Goal: Task Accomplishment & Management: Complete application form

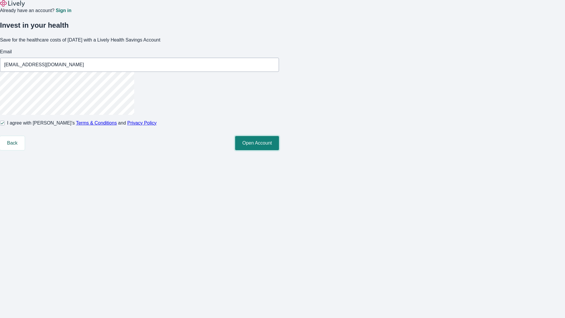
click at [279, 150] on button "Open Account" at bounding box center [257, 143] width 44 height 14
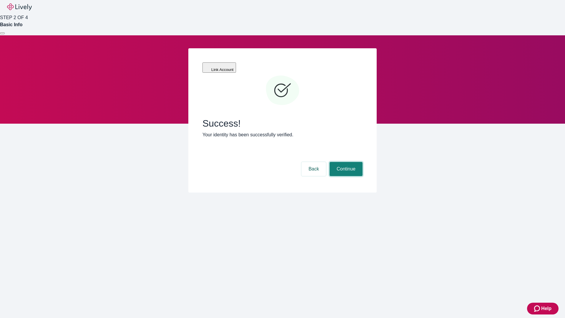
click at [345, 162] on button "Continue" at bounding box center [345, 169] width 33 height 14
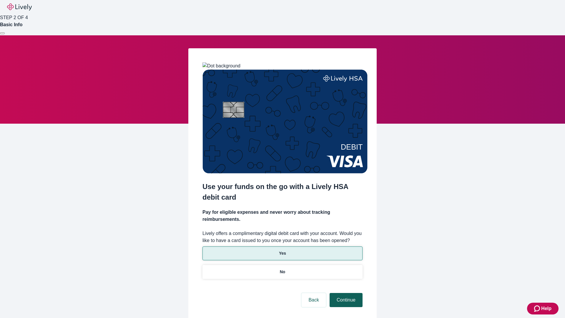
click at [282, 250] on p "Yes" at bounding box center [282, 253] width 7 height 6
click at [345, 293] on button "Continue" at bounding box center [345, 300] width 33 height 14
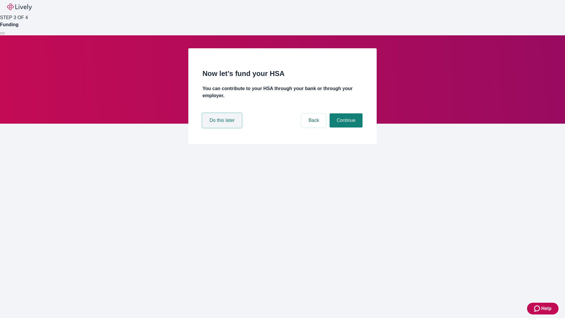
click at [223, 127] on button "Do this later" at bounding box center [221, 120] width 39 height 14
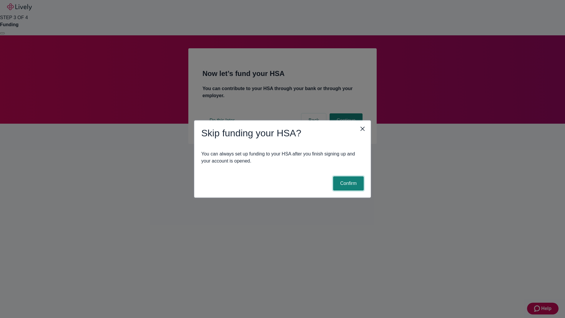
click at [347, 183] on button "Confirm" at bounding box center [348, 183] width 31 height 14
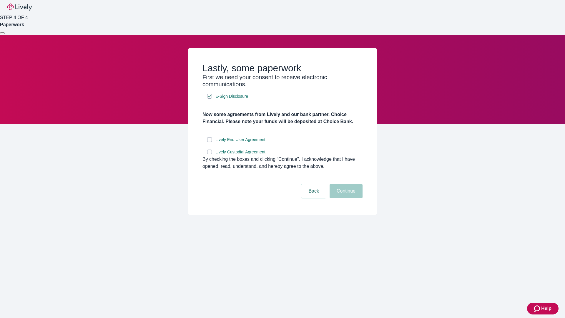
click at [209, 142] on input "Lively End User Agreement" at bounding box center [209, 139] width 5 height 5
checkbox input "true"
click at [209, 154] on input "Lively Custodial Agreement" at bounding box center [209, 151] width 5 height 5
checkbox input "true"
click at [345, 198] on button "Continue" at bounding box center [345, 191] width 33 height 14
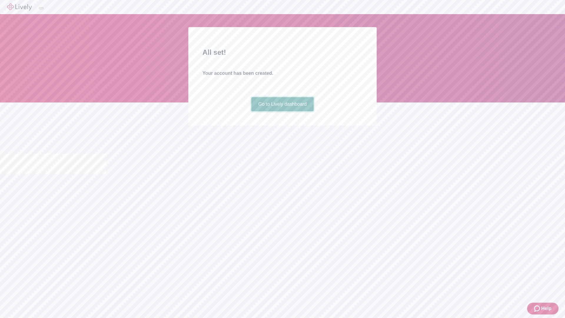
click at [282, 111] on link "Go to Lively dashboard" at bounding box center [282, 104] width 63 height 14
